Goal: Navigation & Orientation: Find specific page/section

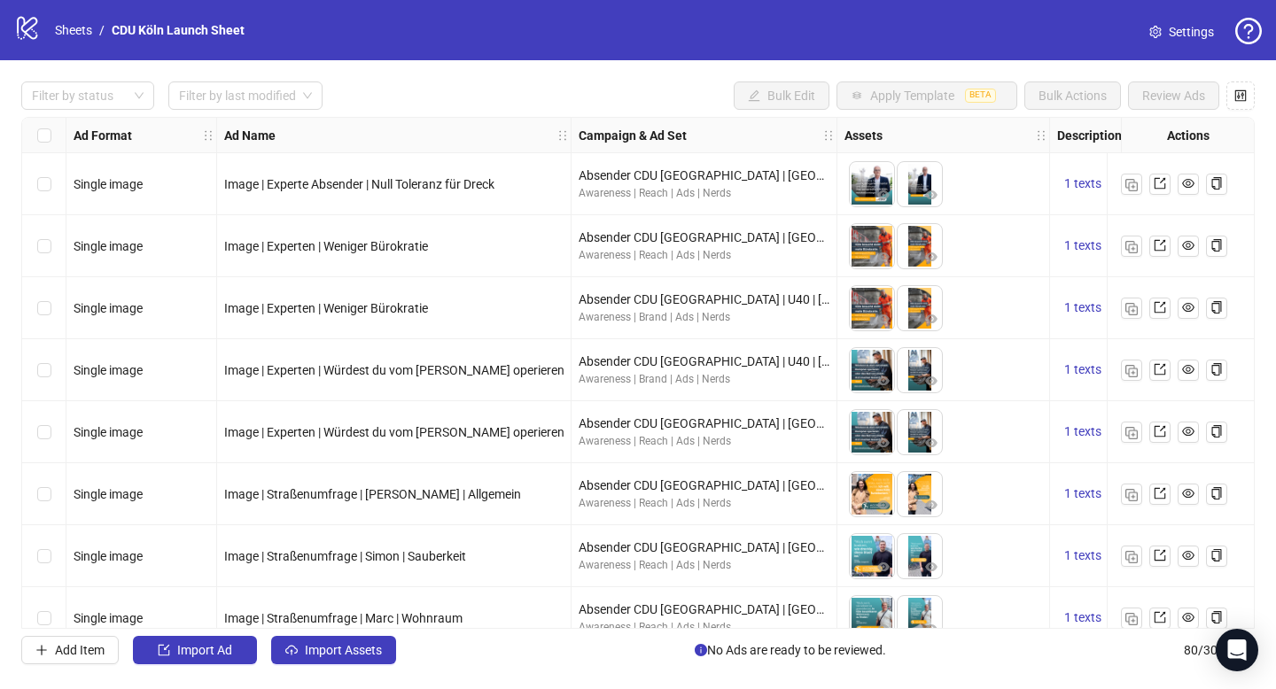
click at [35, 23] on icon at bounding box center [27, 28] width 20 height 23
click at [30, 27] on icon at bounding box center [27, 28] width 20 height 23
click at [49, 34] on nav "Sheets / CDU Köln Launch Sheet" at bounding box center [150, 29] width 204 height 19
click at [57, 33] on link "Sheets" at bounding box center [73, 29] width 44 height 19
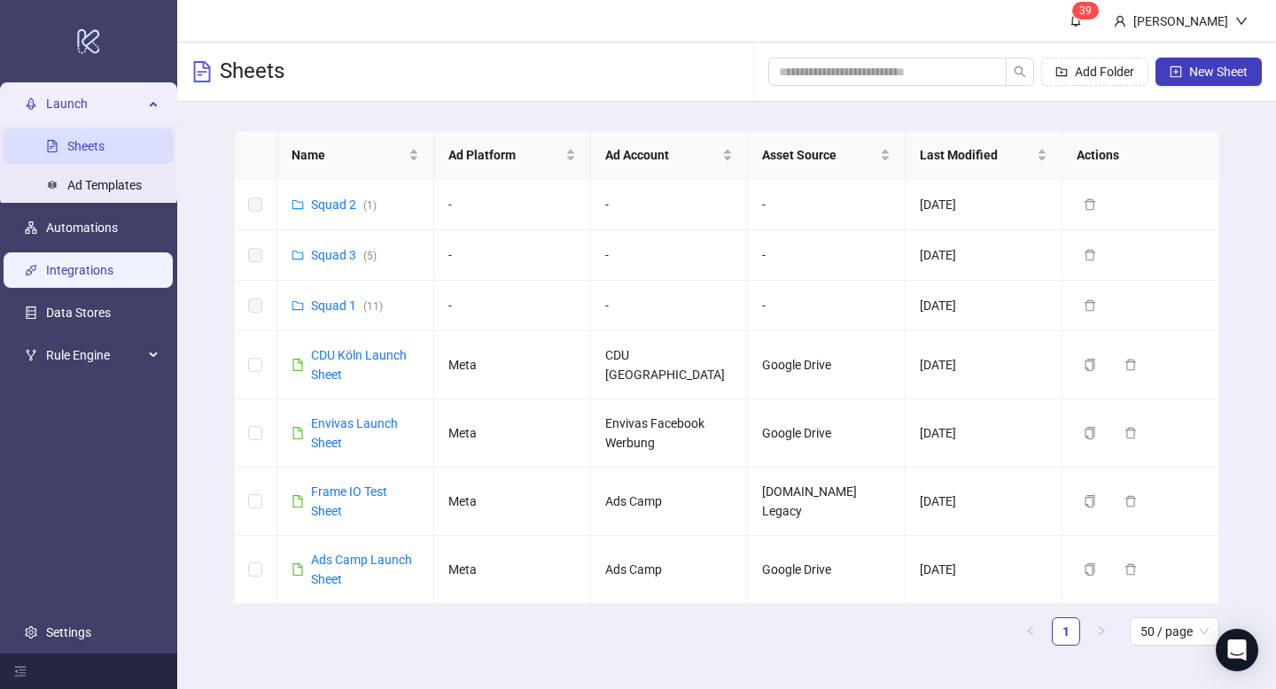
click at [92, 263] on link "Integrations" at bounding box center [79, 270] width 67 height 14
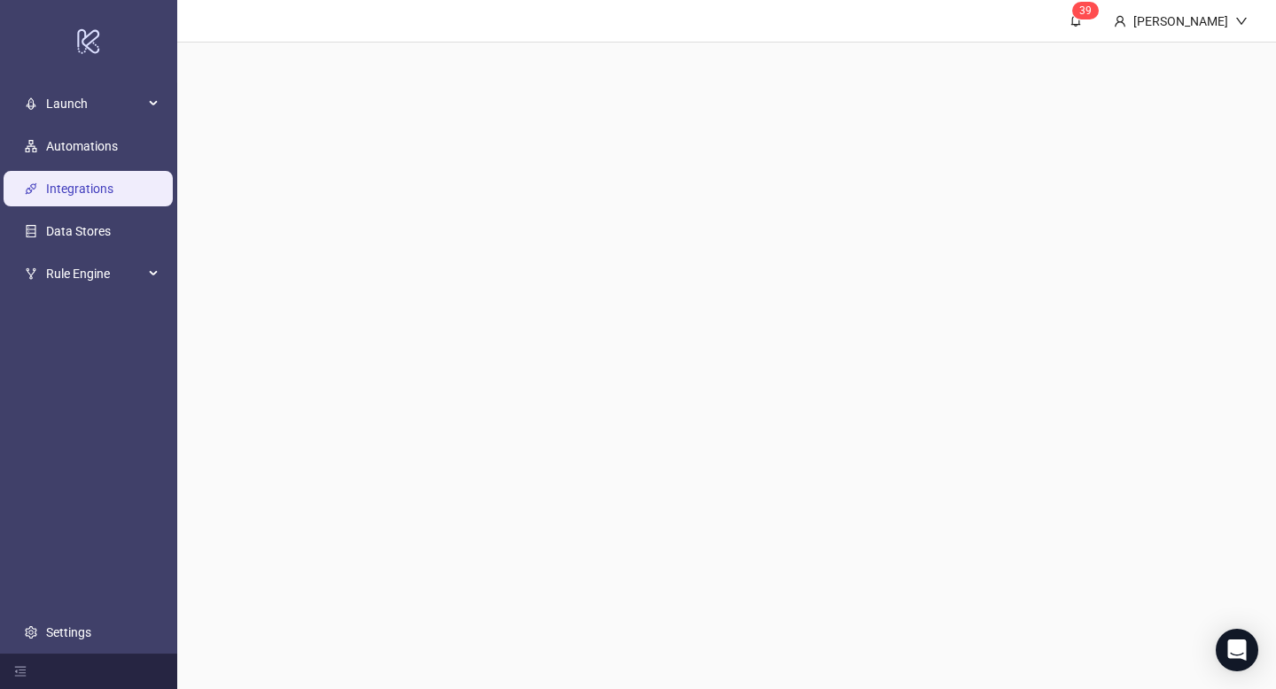
scroll to position [5, 0]
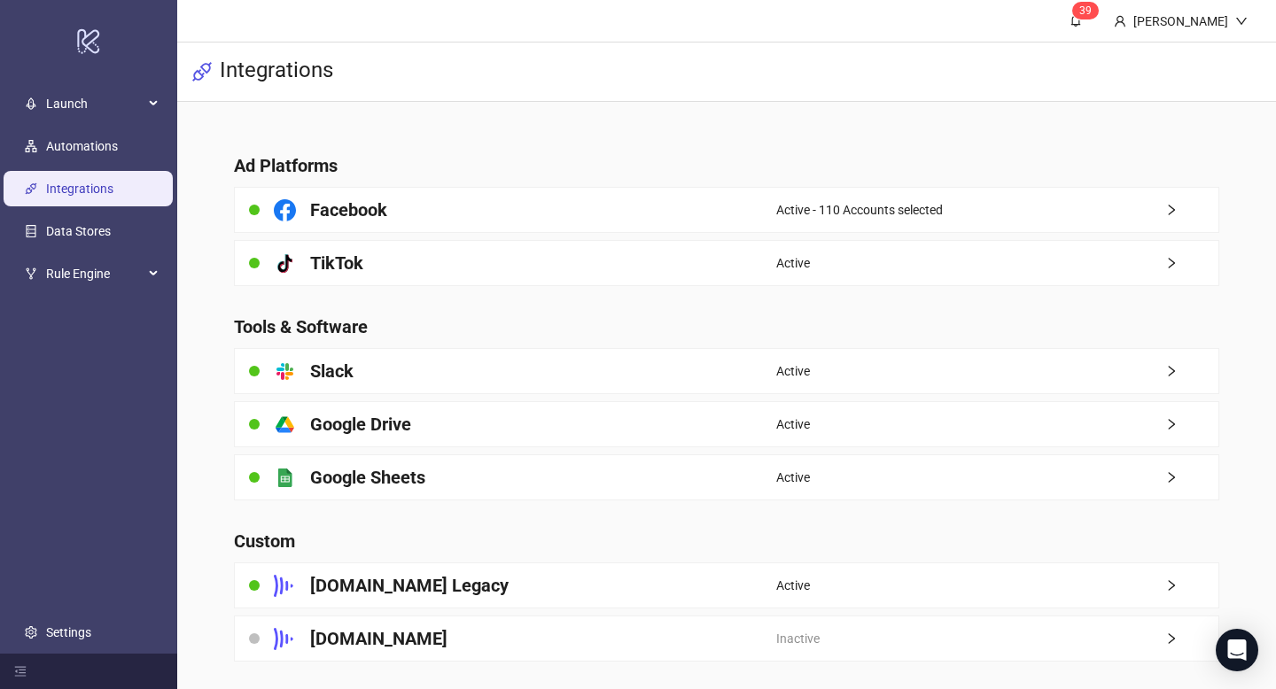
drag, startPoint x: 34, startPoint y: 587, endPoint x: 43, endPoint y: 602, distance: 16.7
click at [34, 587] on ul "Launch Sheets Ad Templates Automations Integrations Data Stores Rule Engine Set…" at bounding box center [88, 367] width 177 height 571
click at [50, 611] on ul "Launch Sheets Ad Templates Automations Integrations Data Stores Rule Engine Set…" at bounding box center [88, 367] width 177 height 571
click at [51, 626] on link "Settings" at bounding box center [68, 633] width 45 height 14
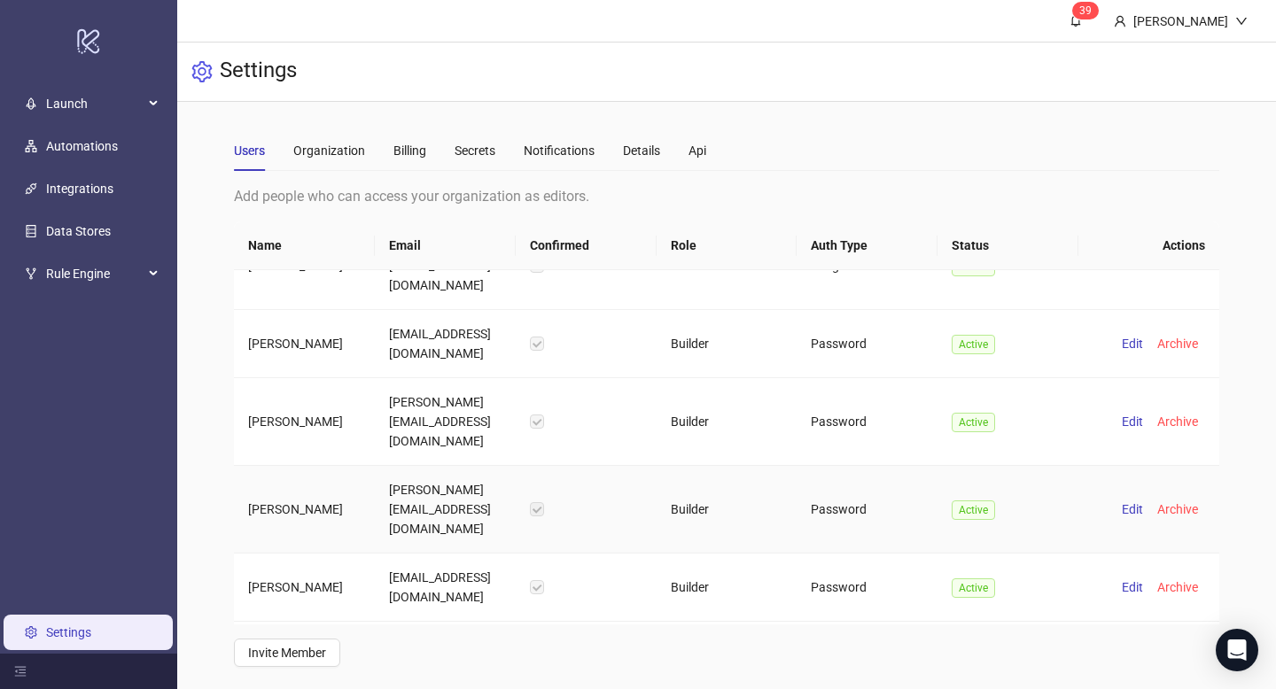
scroll to position [6, 0]
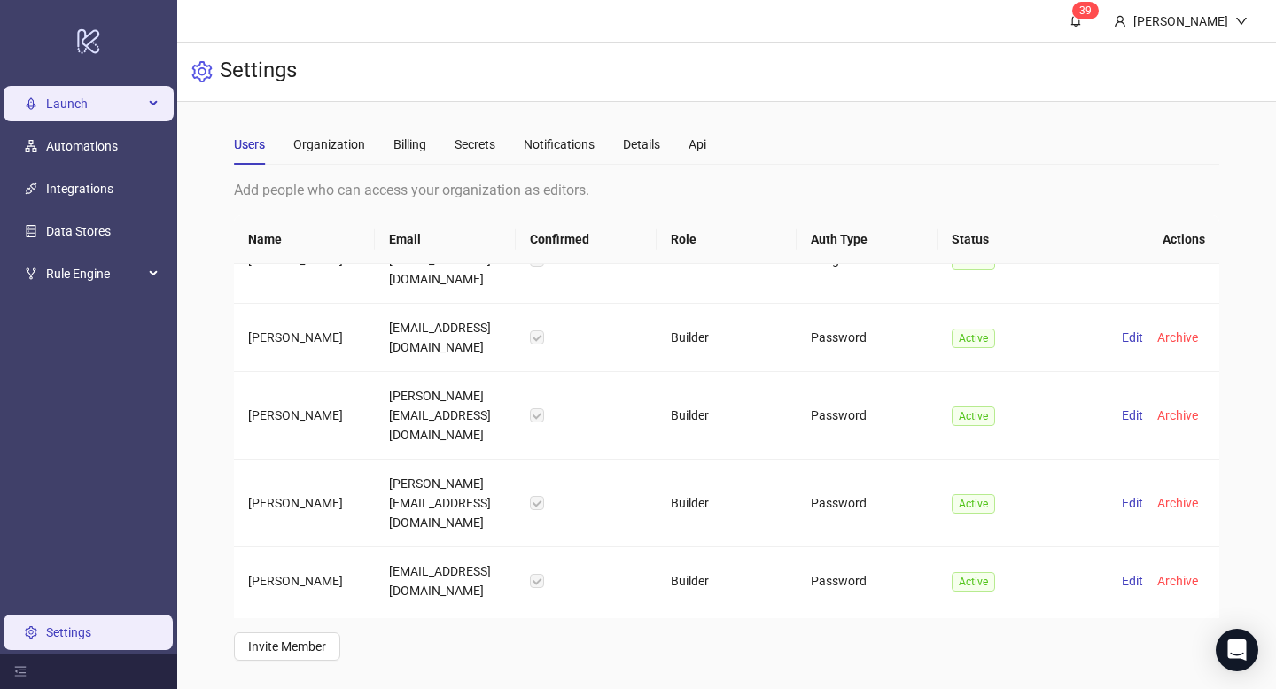
click at [51, 114] on span "Launch" at bounding box center [94, 103] width 97 height 35
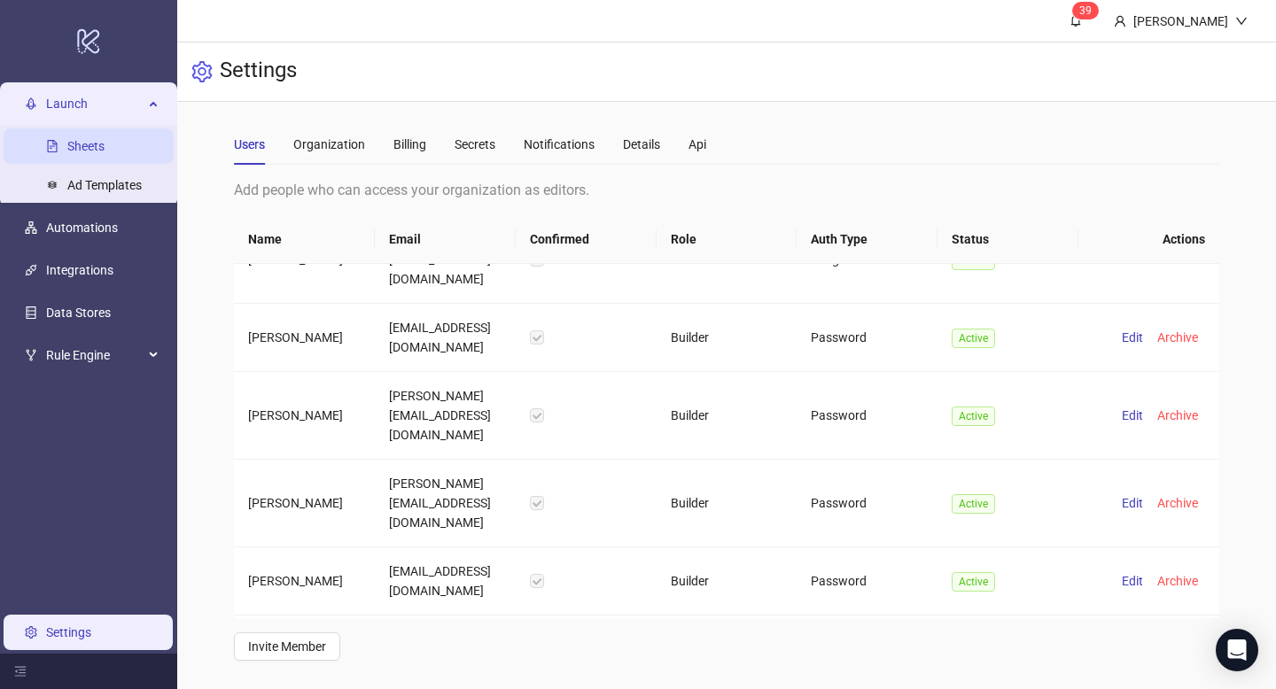
click at [105, 145] on link "Sheets" at bounding box center [85, 146] width 37 height 14
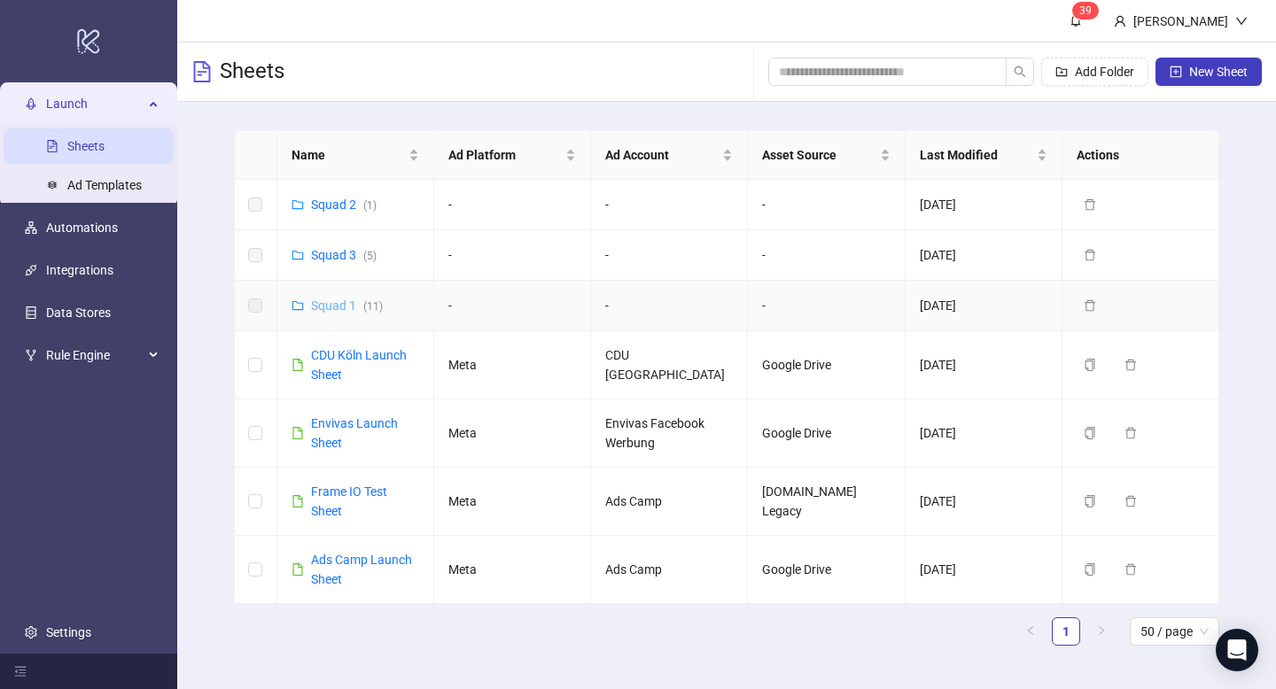
click at [329, 304] on link "Squad 1 ( 11 )" at bounding box center [347, 306] width 72 height 14
